Goal: Complete application form: Complete application form

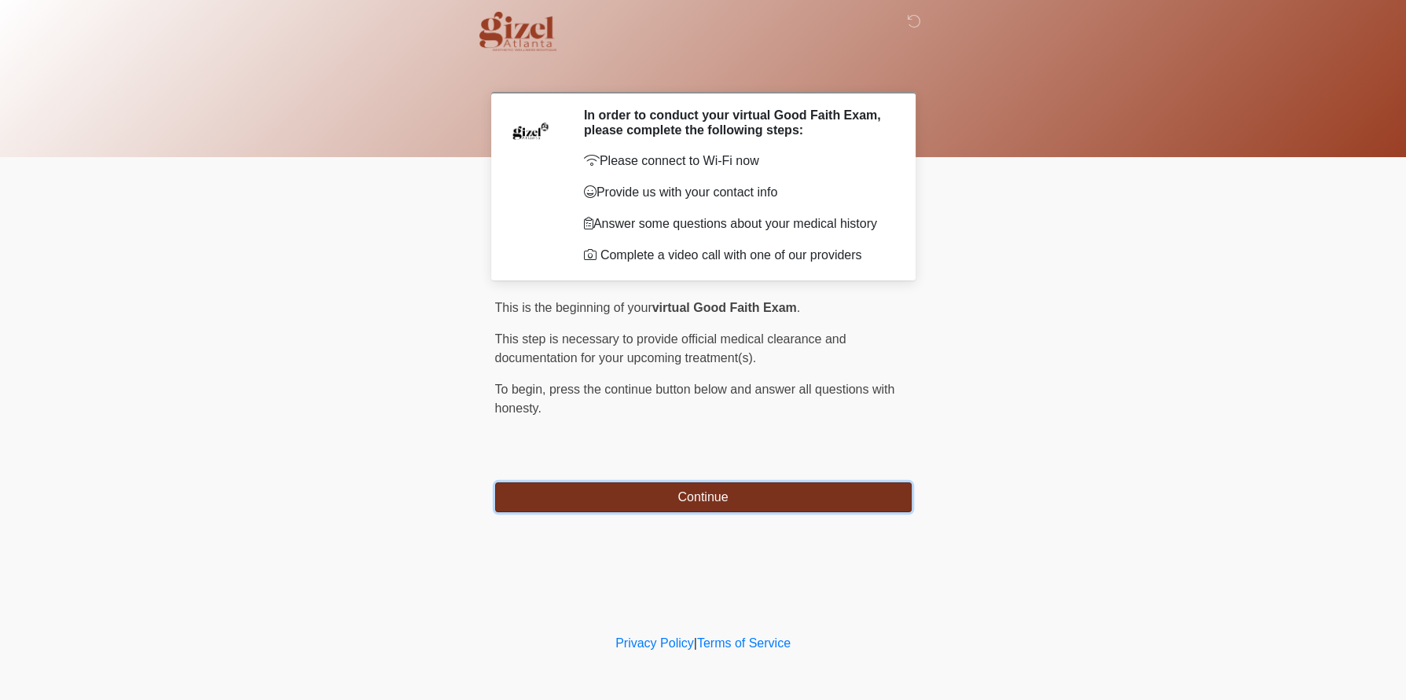
click at [659, 512] on button "Continue" at bounding box center [703, 498] width 417 height 30
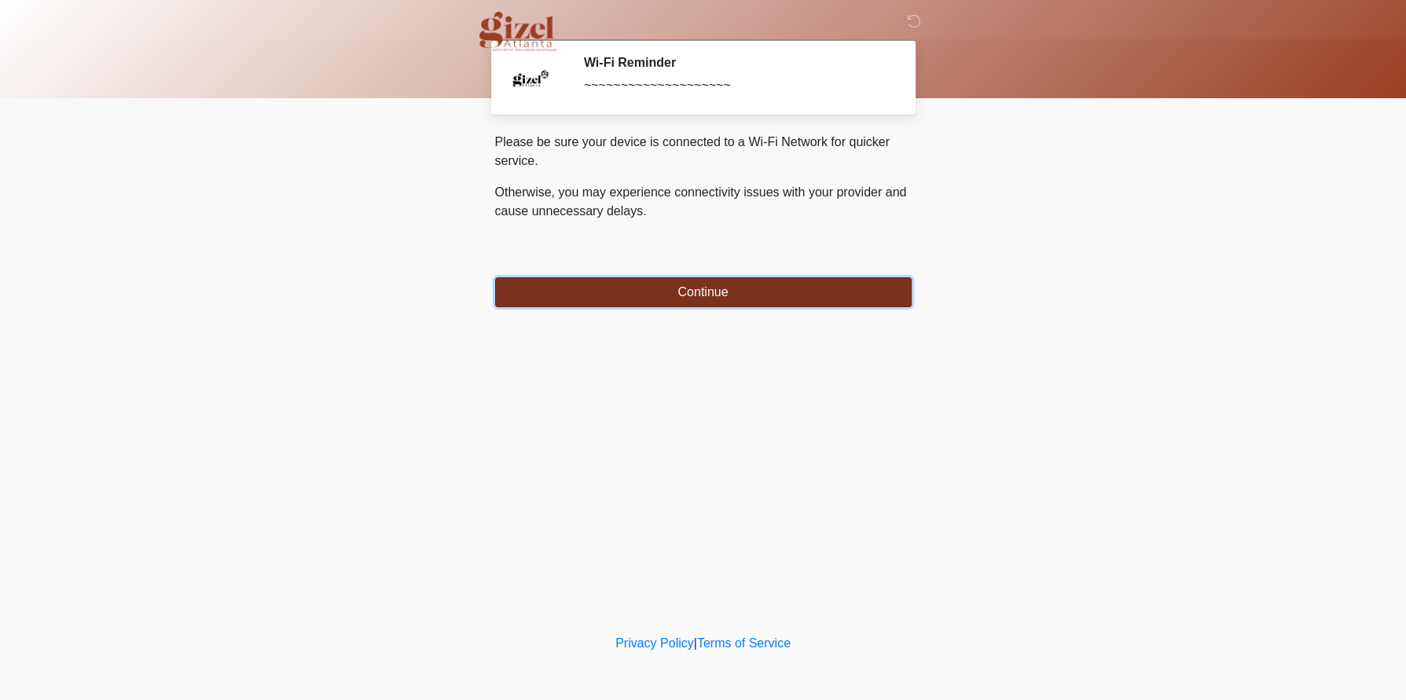
click at [696, 298] on button "Continue" at bounding box center [703, 292] width 417 height 30
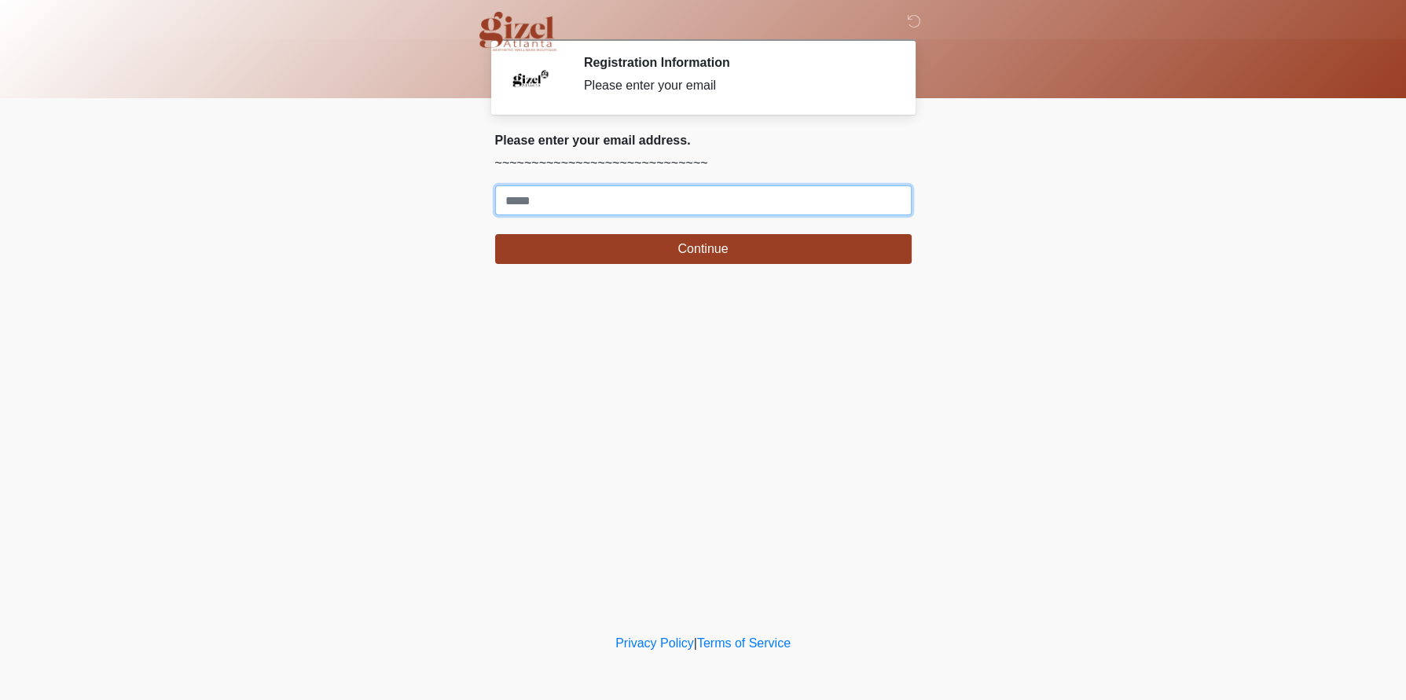
click at [540, 215] on input "Where should we email your treatment plan?" at bounding box center [703, 200] width 417 height 30
type input "**********"
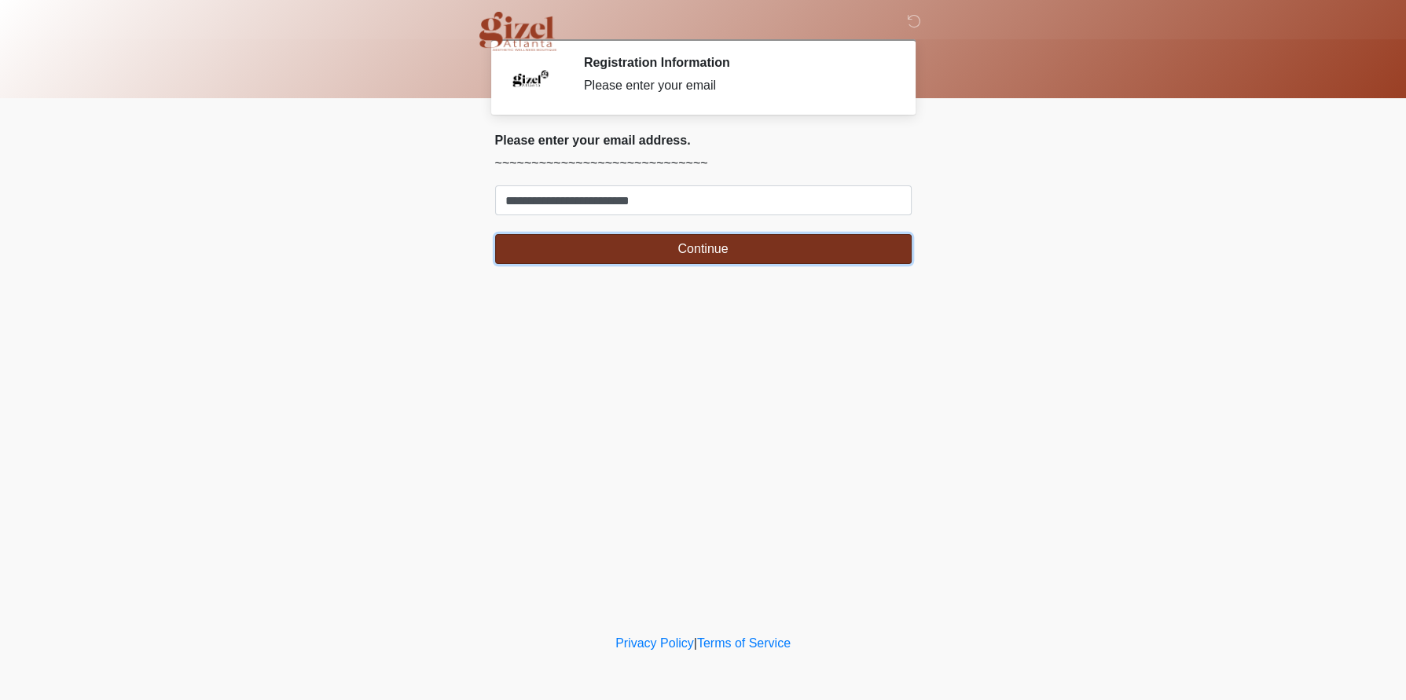
click at [645, 264] on button "Continue" at bounding box center [703, 249] width 417 height 30
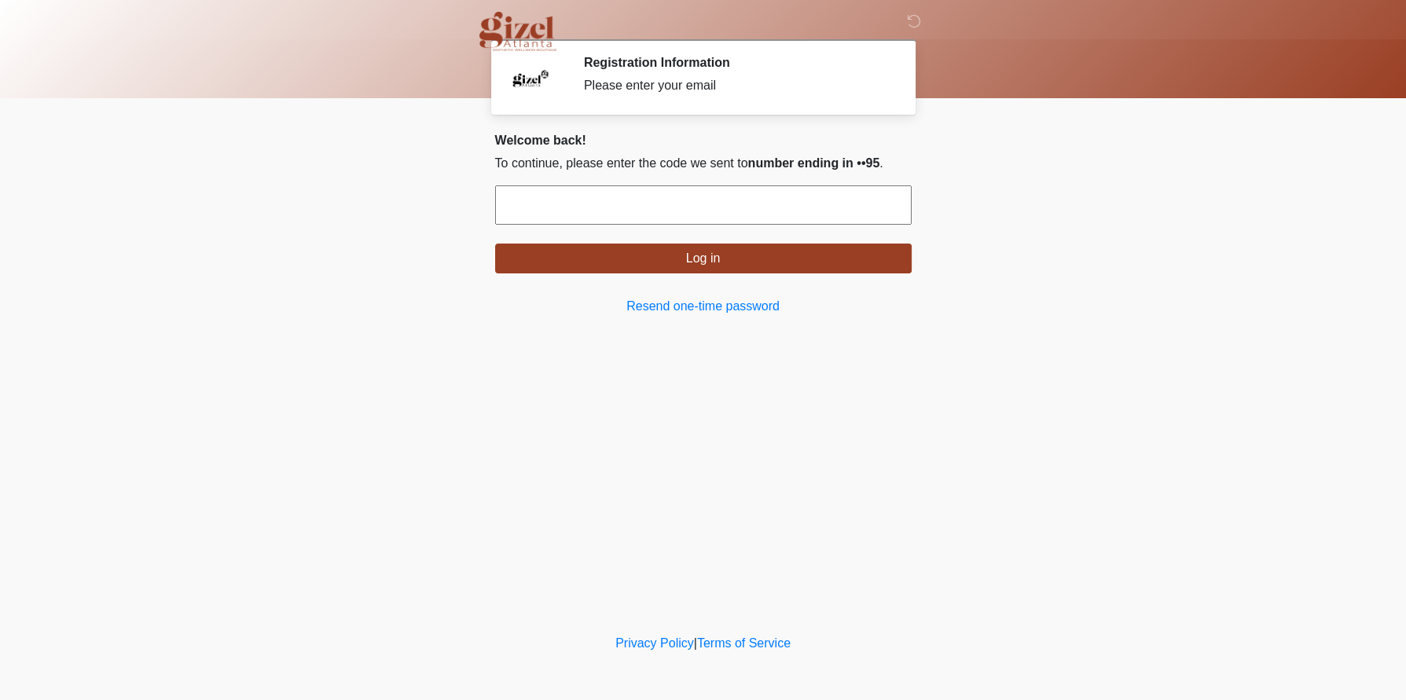
click at [644, 225] on input "text" at bounding box center [703, 204] width 417 height 39
click at [604, 225] on input "text" at bounding box center [703, 204] width 417 height 39
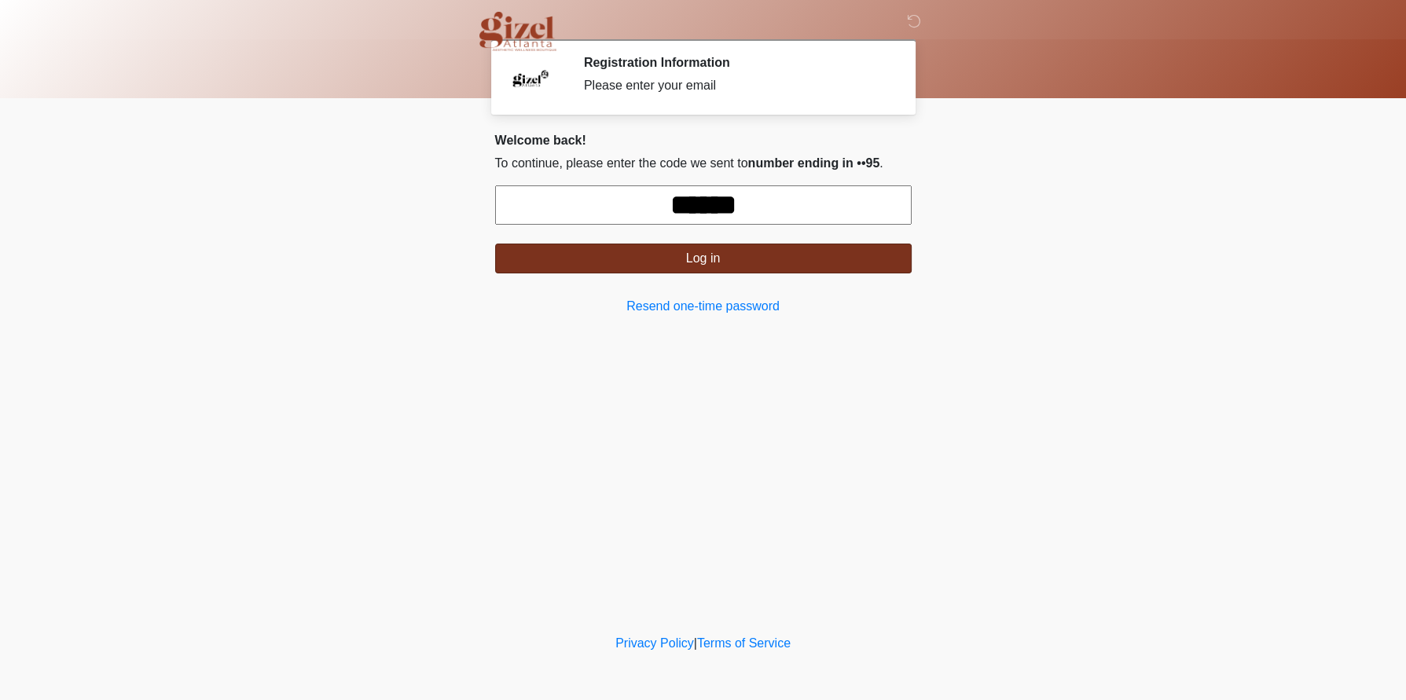
type input "******"
click at [665, 274] on button "Log in" at bounding box center [703, 259] width 417 height 30
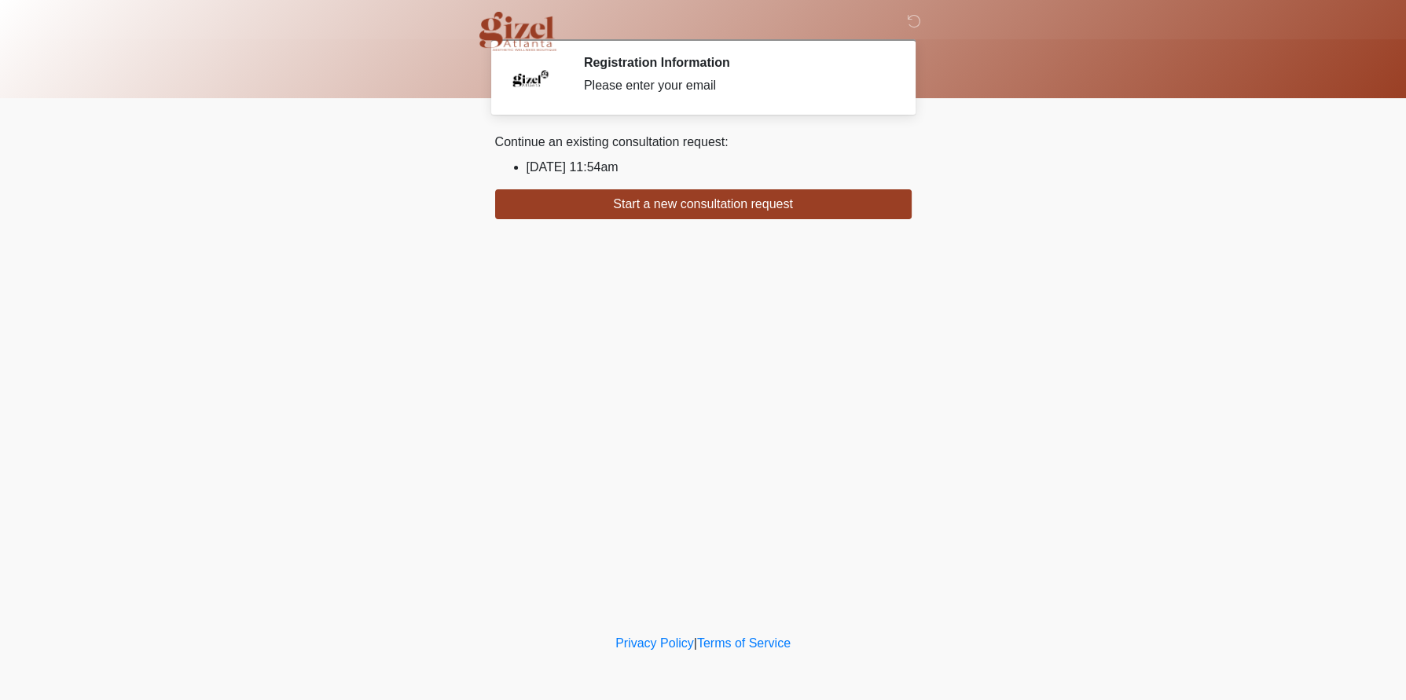
click at [633, 160] on div "Continue an existing consultation request: [DATE] 11:54am Start a new consultat…" at bounding box center [703, 176] width 417 height 86
click at [628, 176] on li "[DATE] 11:54am" at bounding box center [719, 167] width 385 height 19
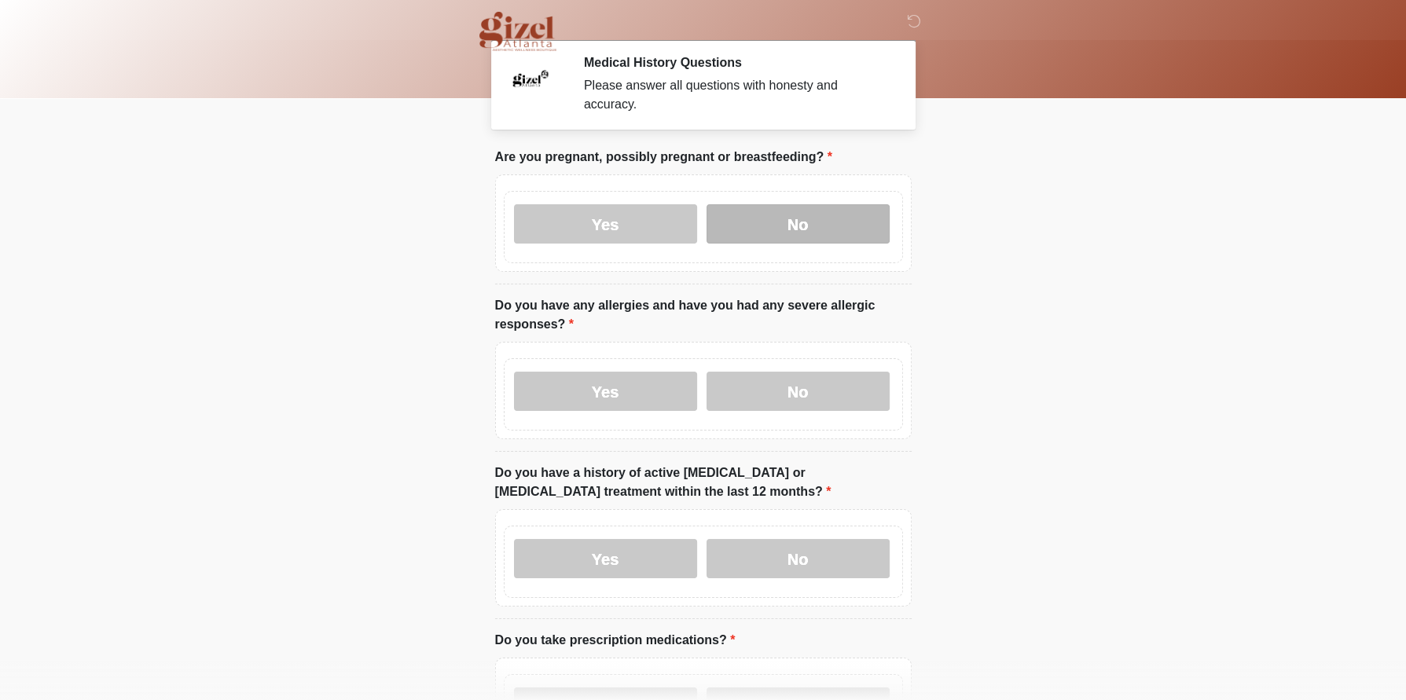
click at [788, 244] on label "No" at bounding box center [798, 223] width 183 height 39
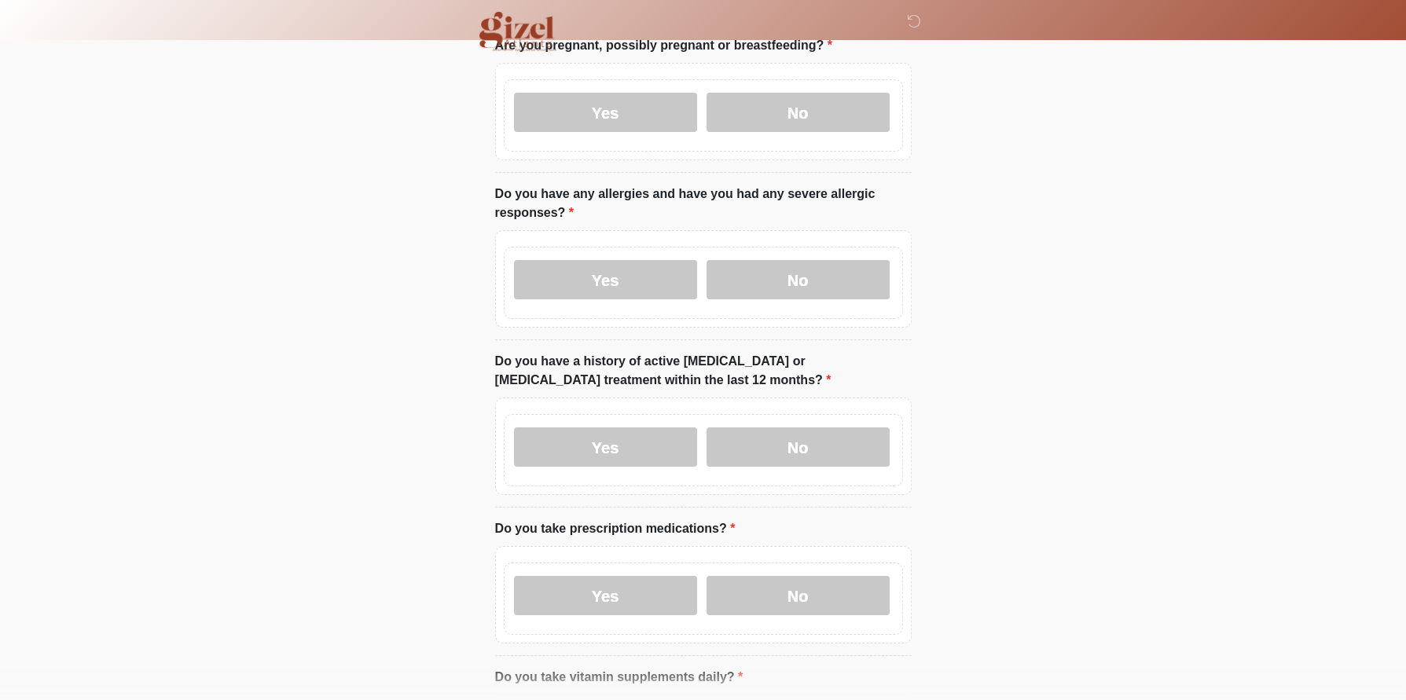
click at [793, 296] on label "No" at bounding box center [798, 279] width 183 height 39
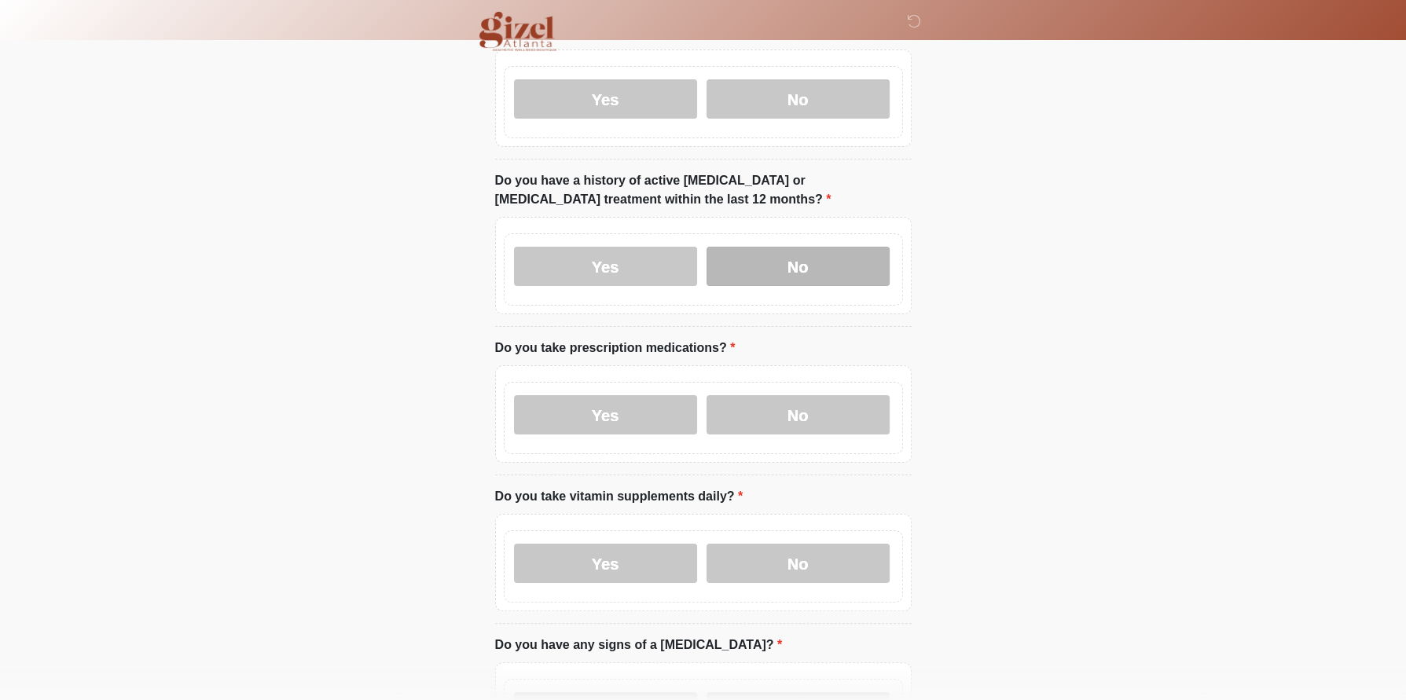
click at [793, 286] on label "No" at bounding box center [798, 266] width 183 height 39
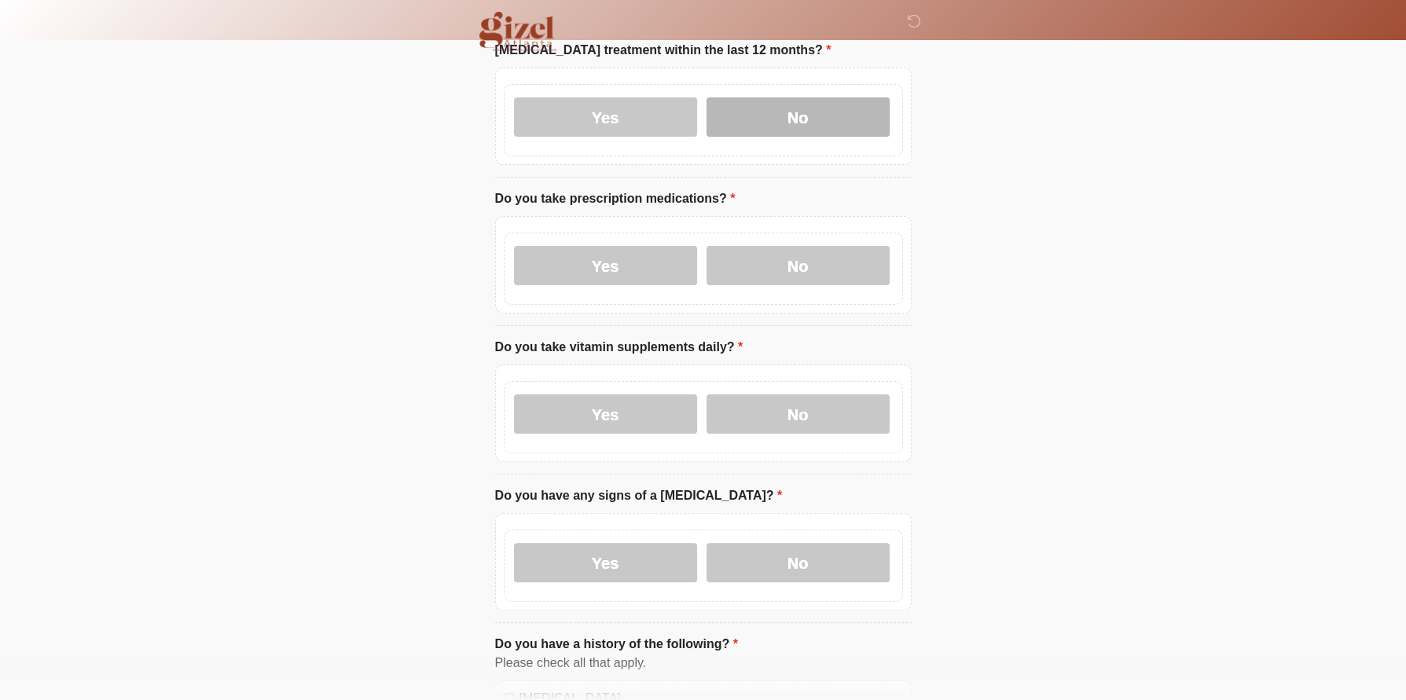
click at [793, 285] on label "No" at bounding box center [798, 265] width 183 height 39
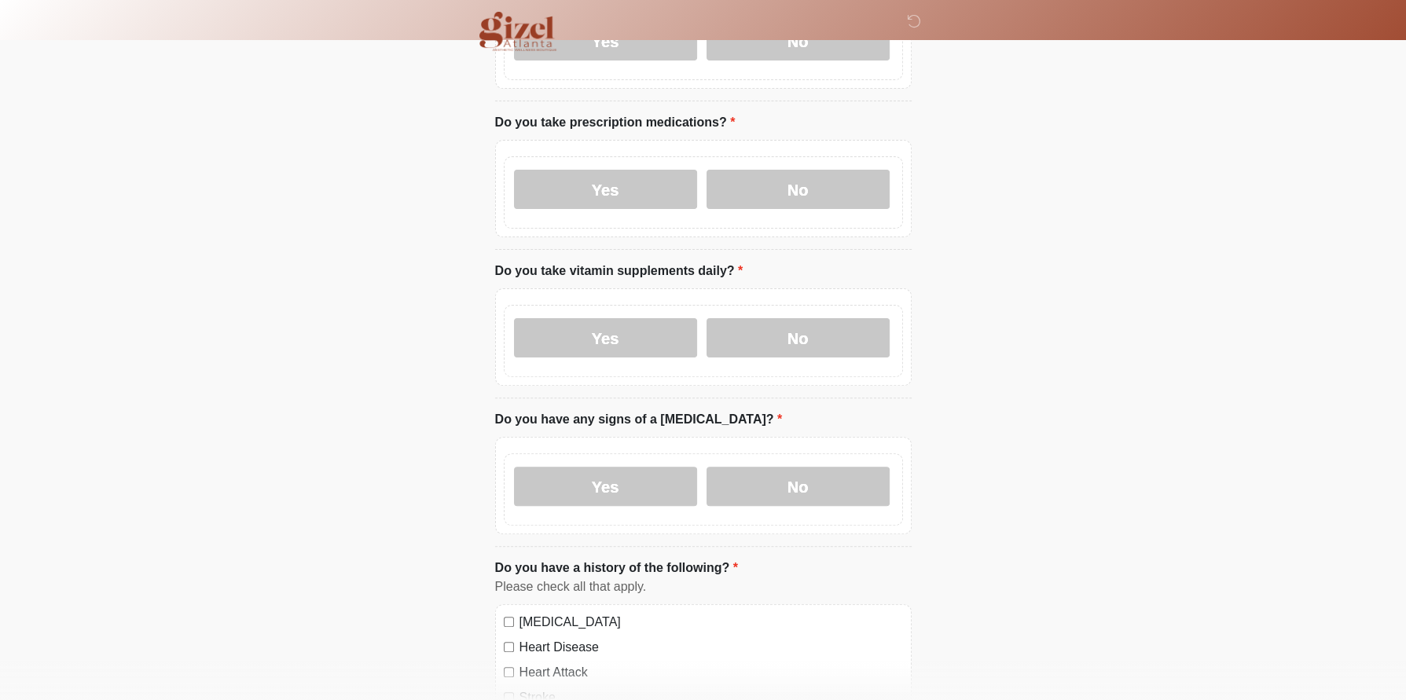
scroll to position [695, 0]
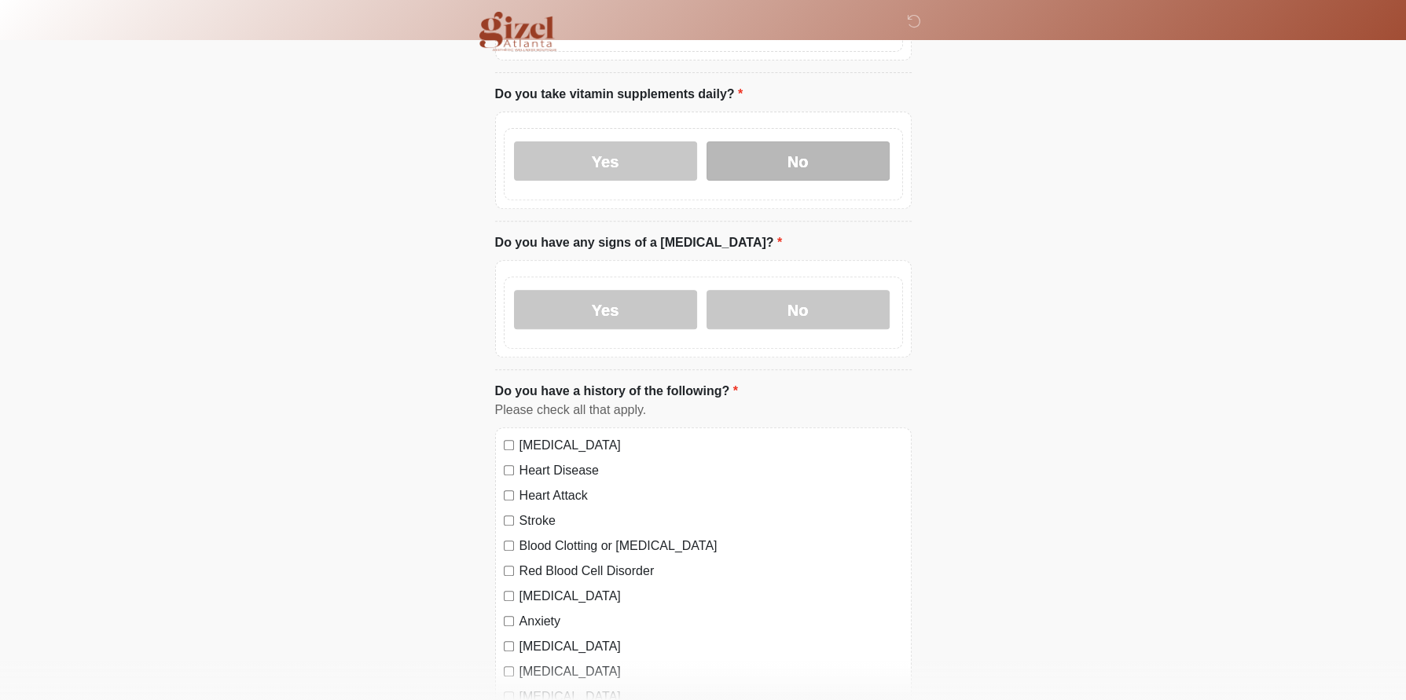
click at [806, 181] on label "No" at bounding box center [798, 160] width 183 height 39
click at [797, 329] on label "No" at bounding box center [798, 309] width 183 height 39
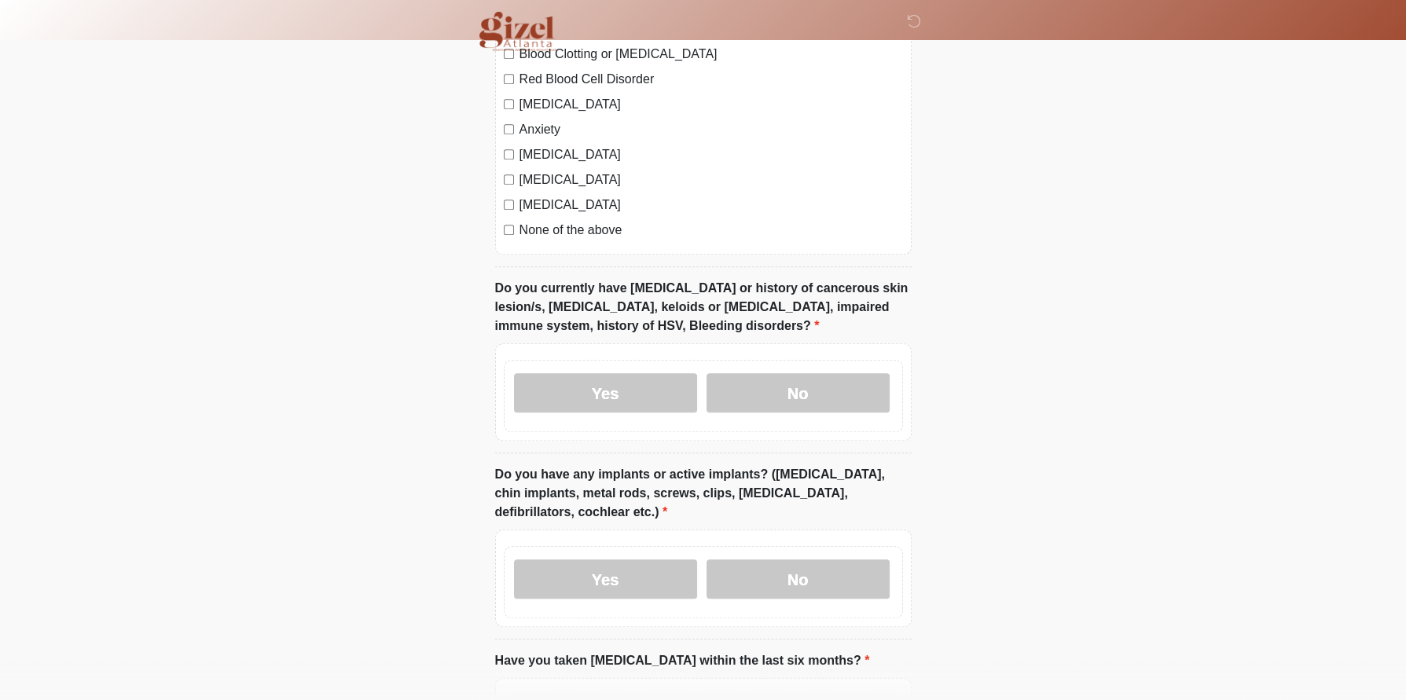
scroll to position [1324, 0]
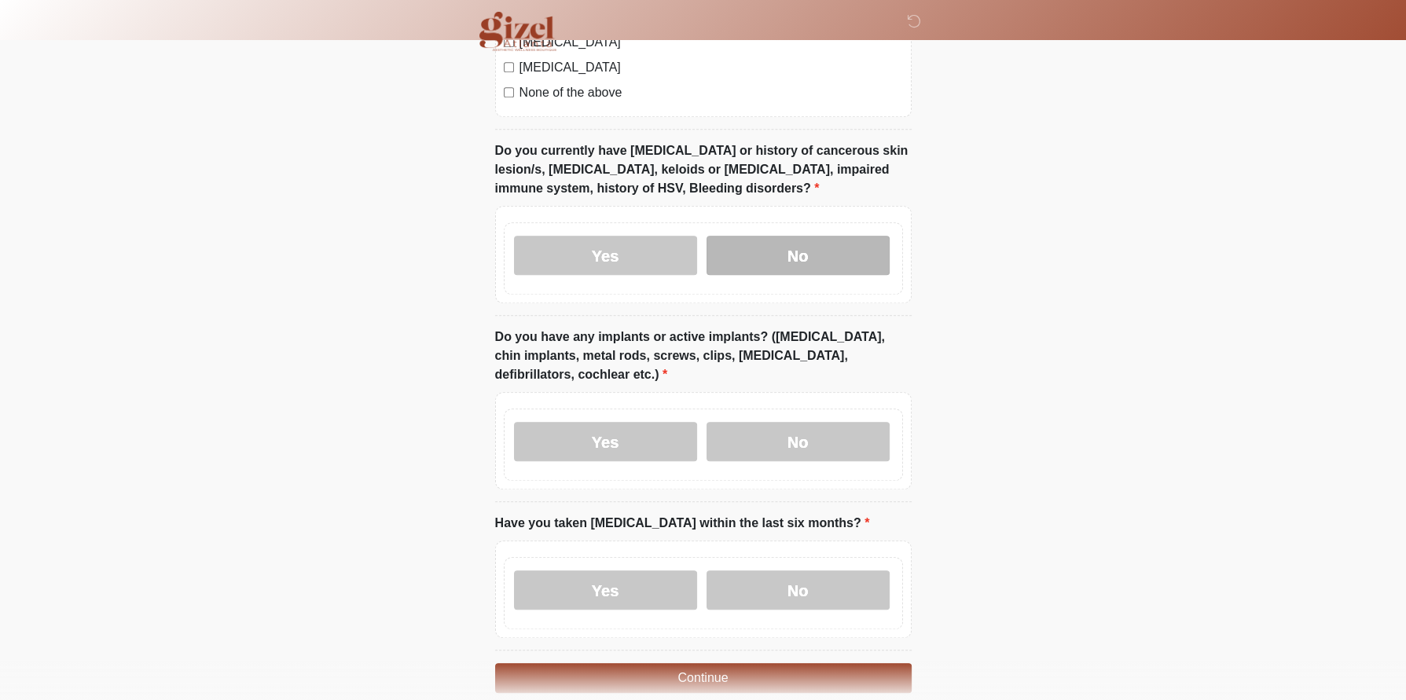
click at [796, 275] on label "No" at bounding box center [798, 255] width 183 height 39
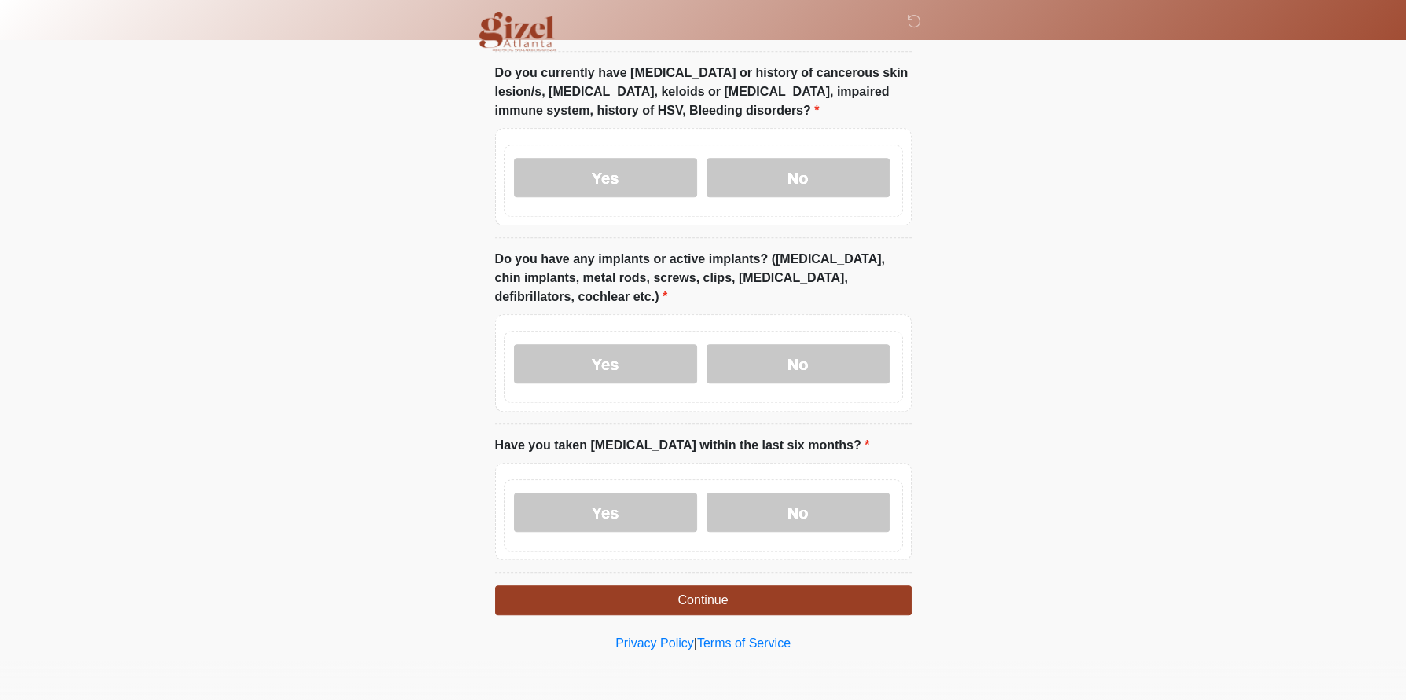
scroll to position [1577, 0]
click at [802, 358] on label "No" at bounding box center [798, 363] width 183 height 39
click at [785, 493] on label "No" at bounding box center [798, 512] width 183 height 39
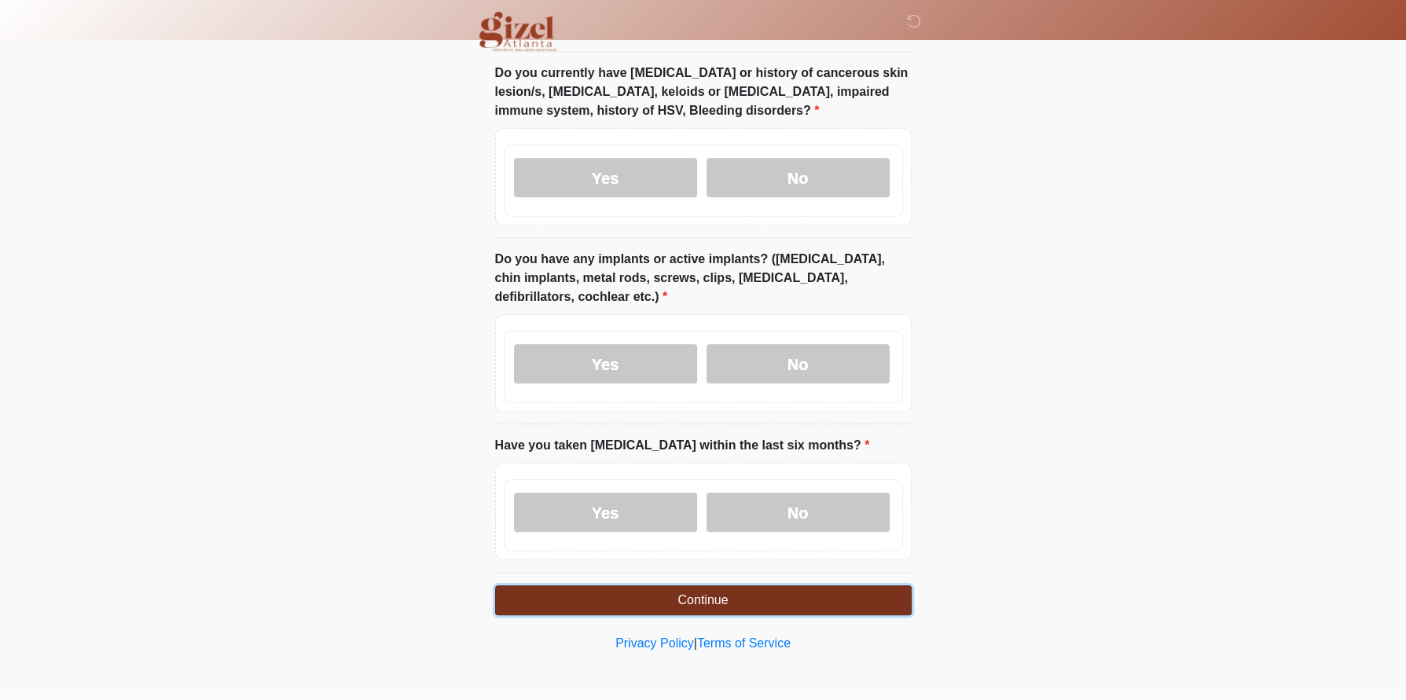
click at [760, 586] on button "Continue" at bounding box center [703, 601] width 417 height 30
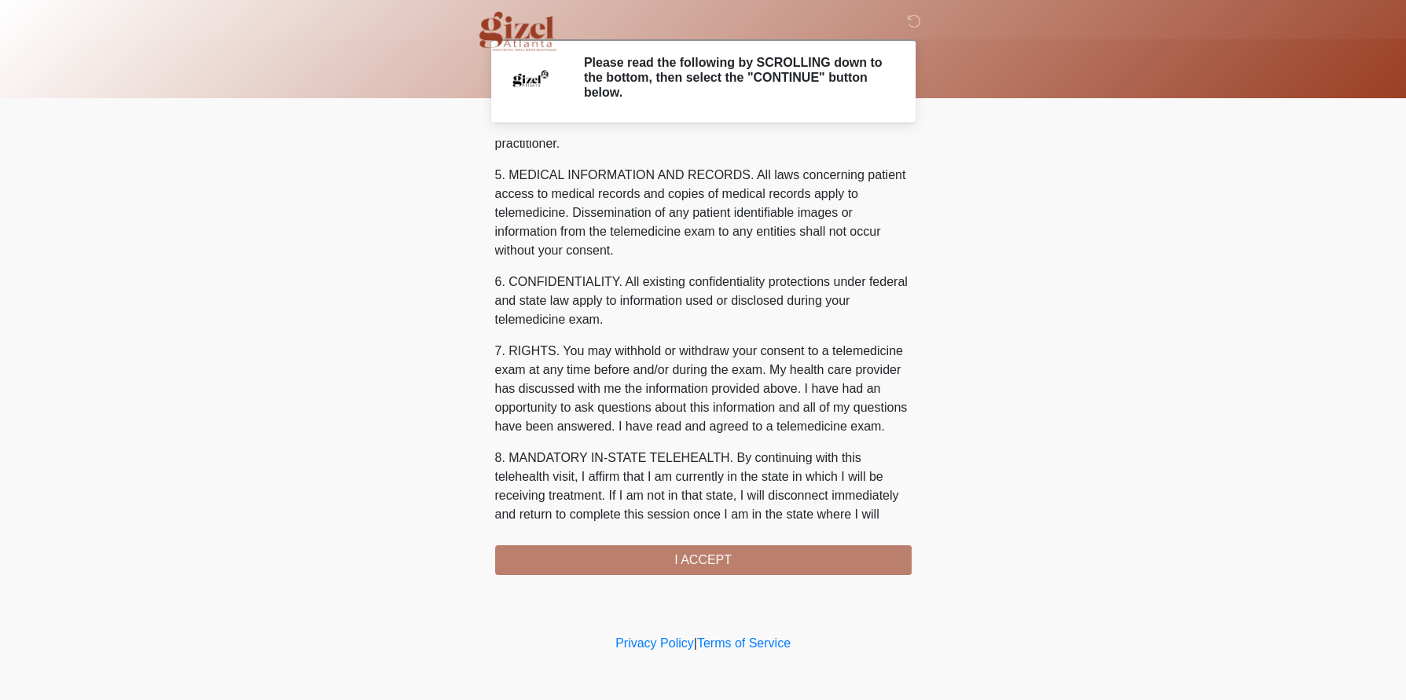
scroll to position [894, 0]
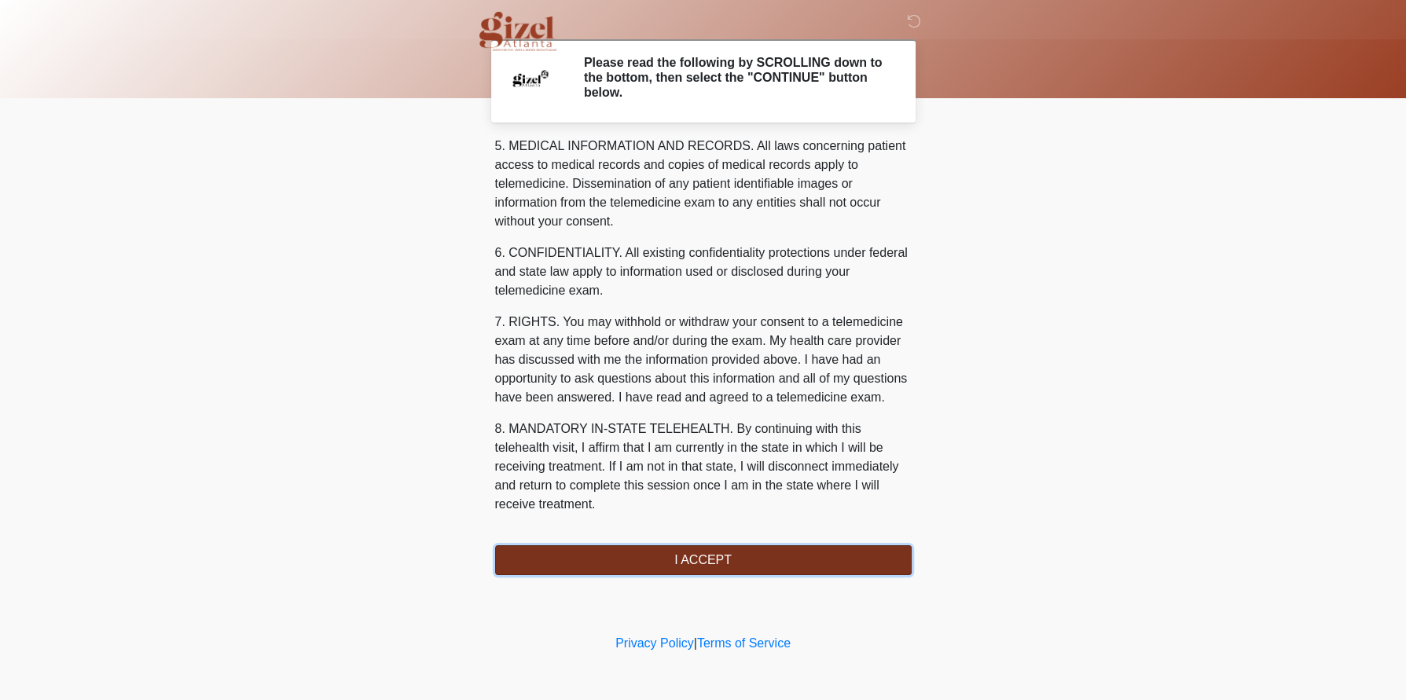
click at [695, 554] on button "I ACCEPT" at bounding box center [703, 560] width 417 height 30
